Goal: Find specific page/section: Find specific page/section

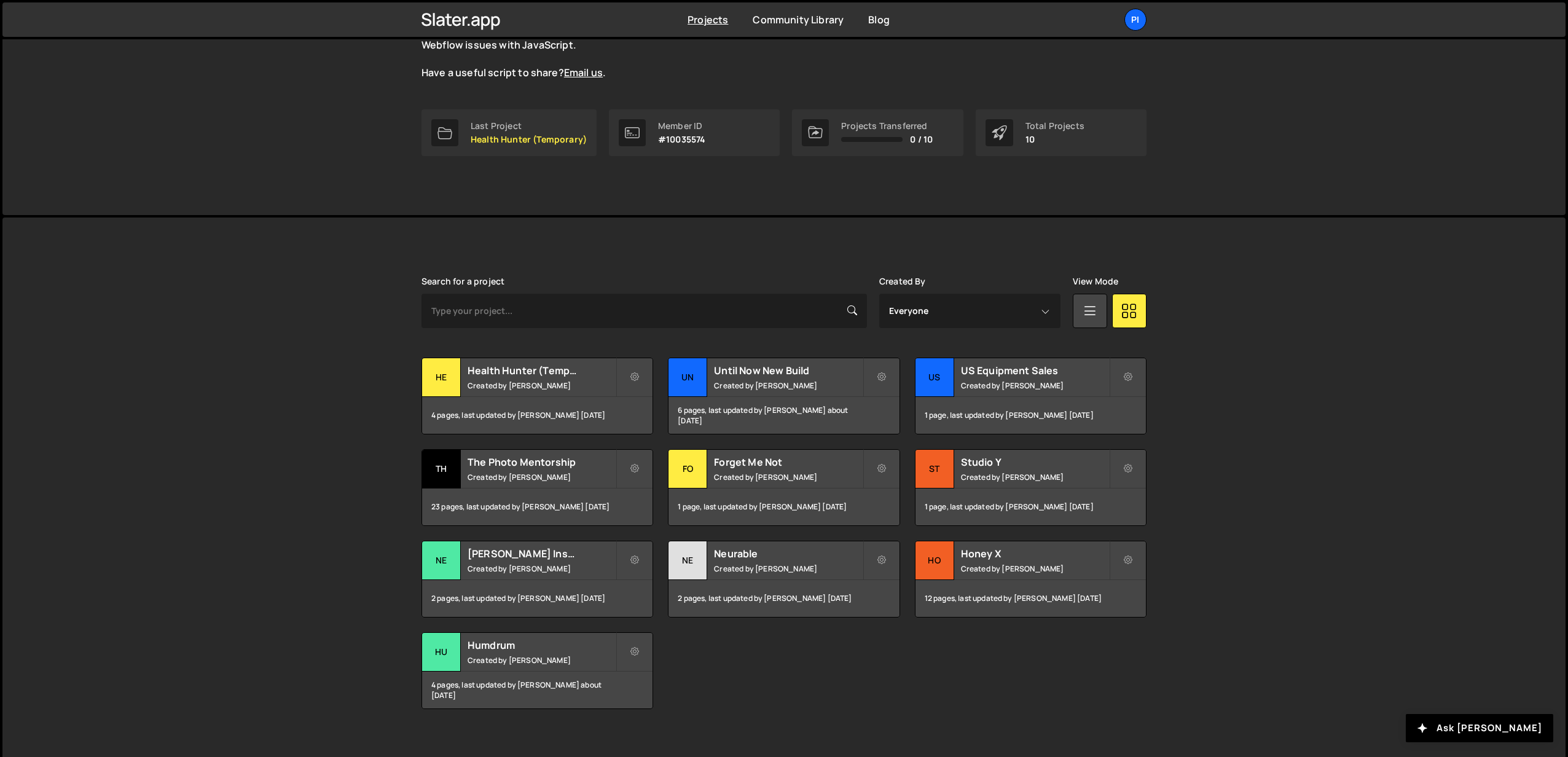
scroll to position [150, 0]
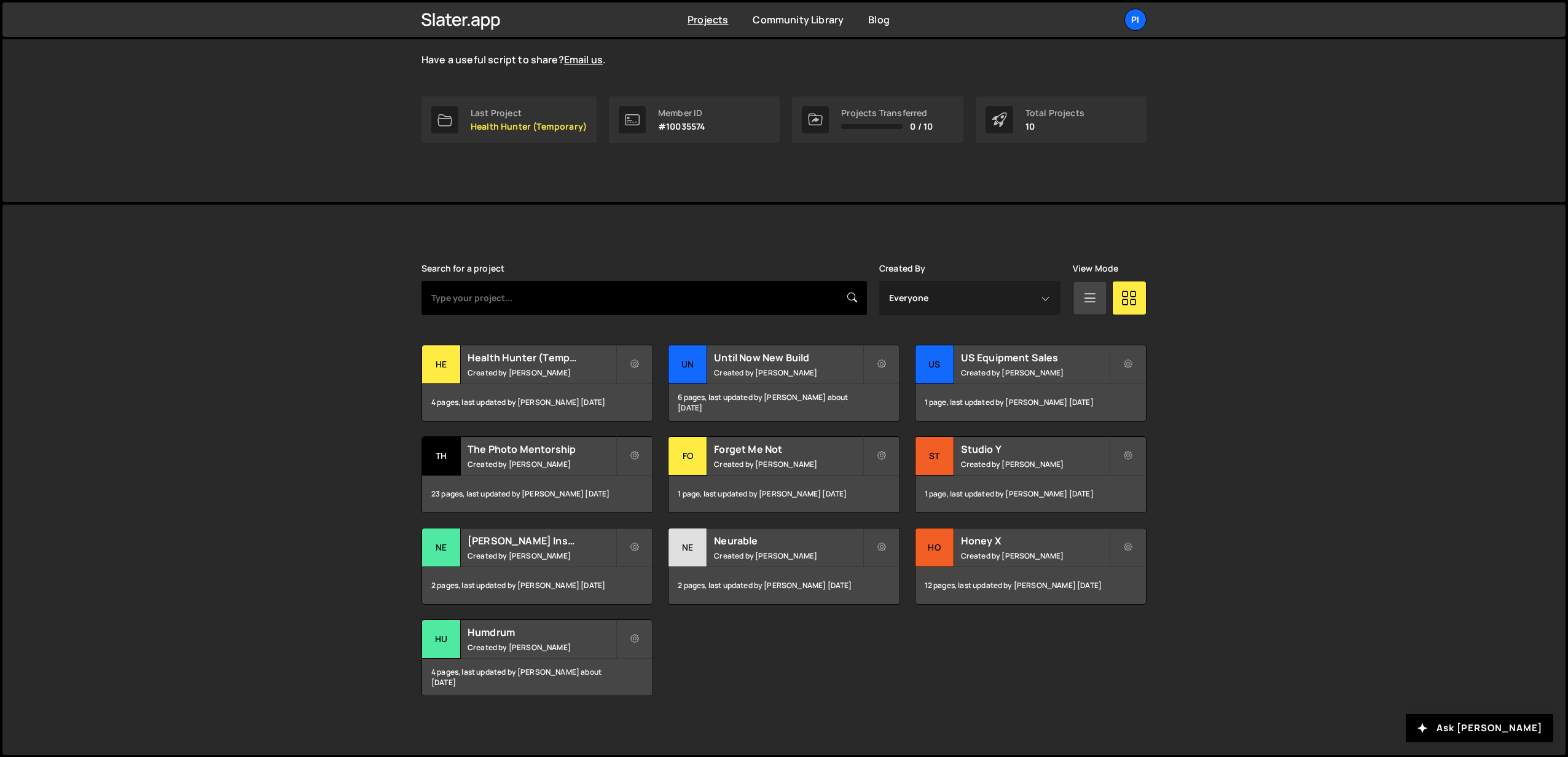
click at [581, 302] on input "text" at bounding box center [644, 298] width 446 height 34
type input "gallery"
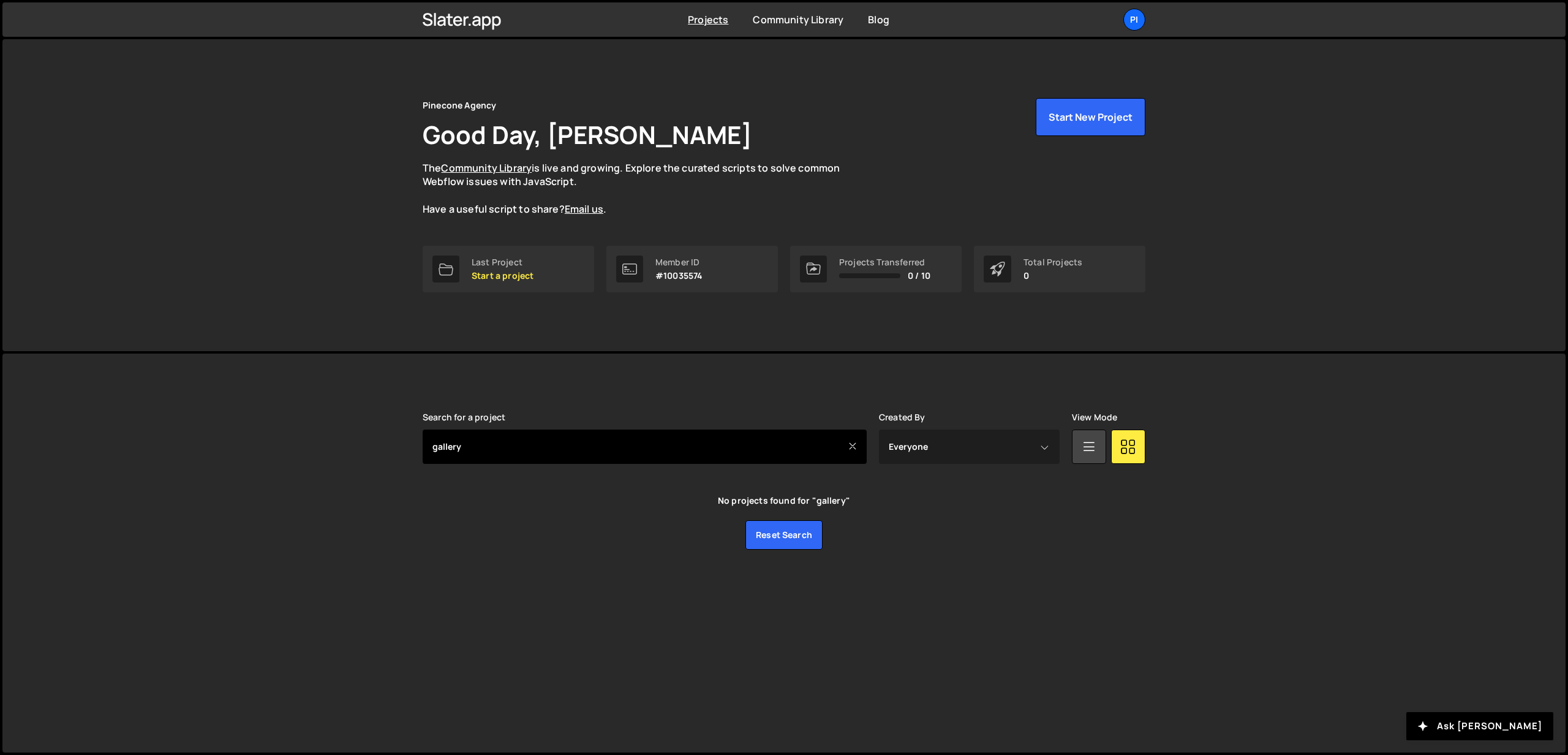
click at [546, 431] on input "gallery" at bounding box center [645, 447] width 445 height 34
